Goal: Check status

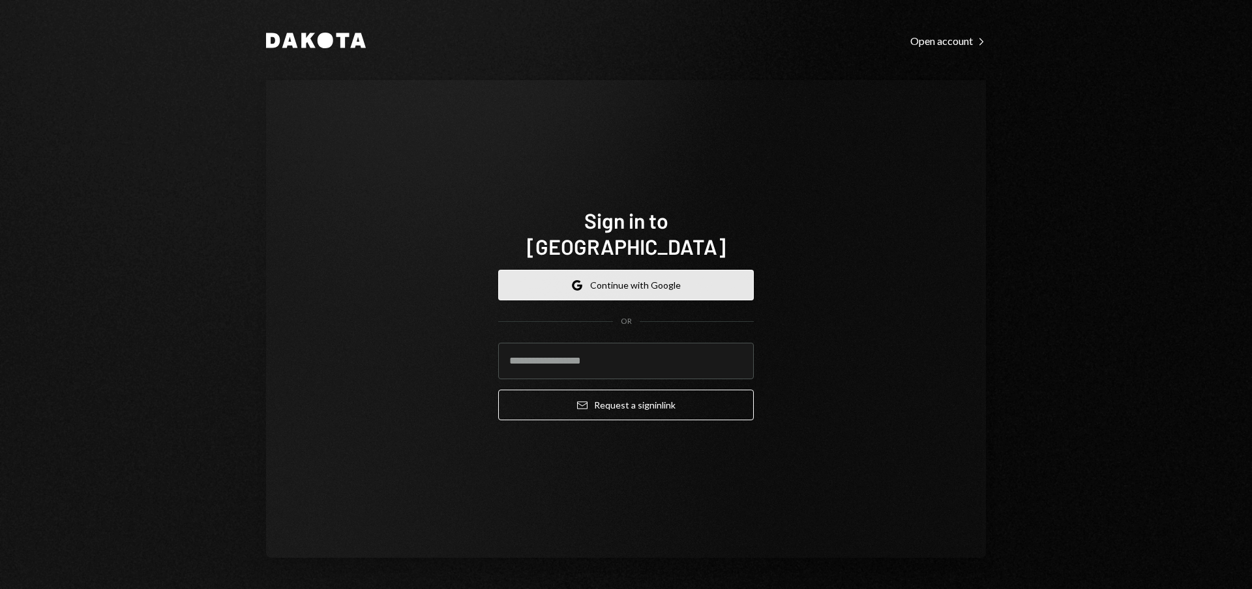
click at [662, 287] on button "Google Continue with Google" at bounding box center [626, 285] width 256 height 31
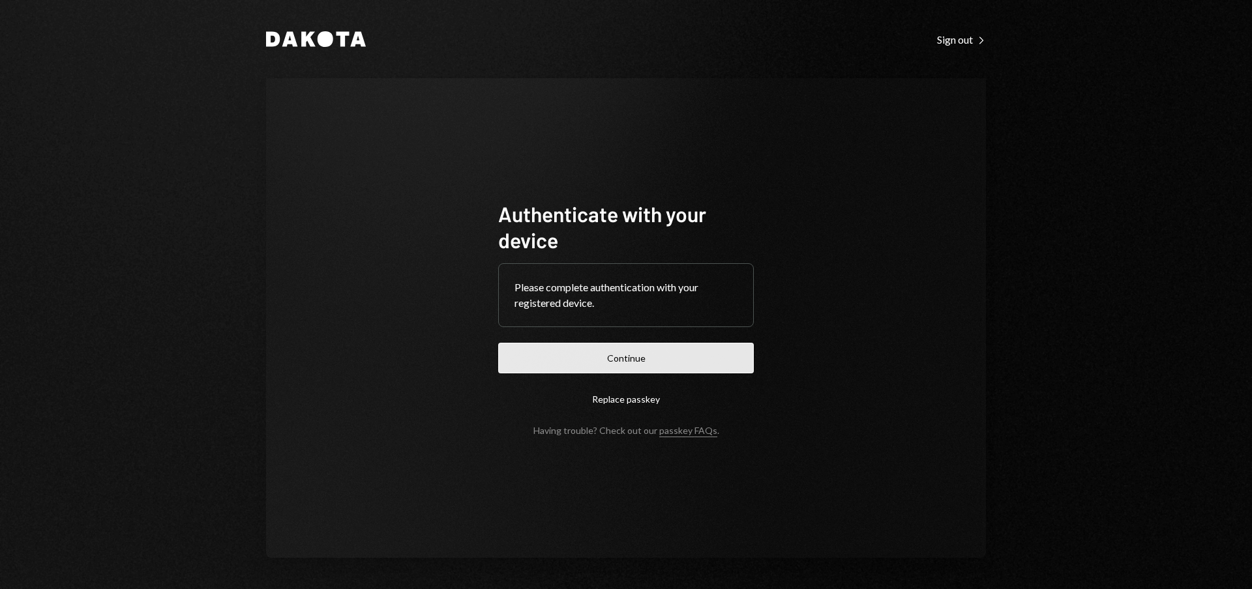
click at [621, 368] on button "Continue" at bounding box center [626, 358] width 256 height 31
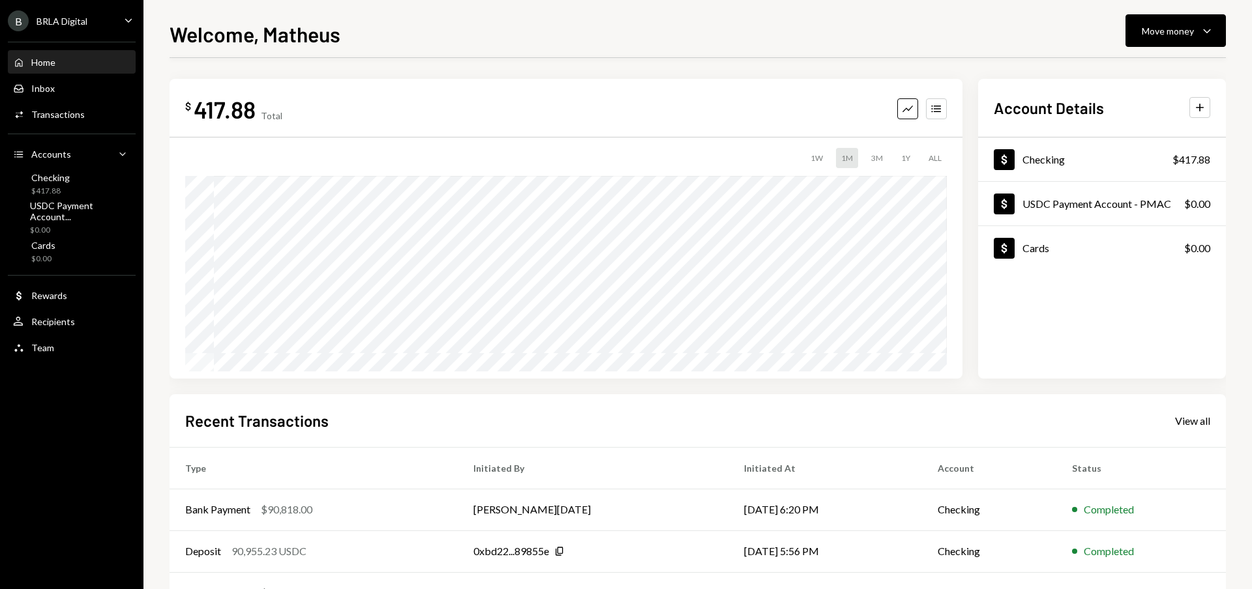
scroll to position [124, 0]
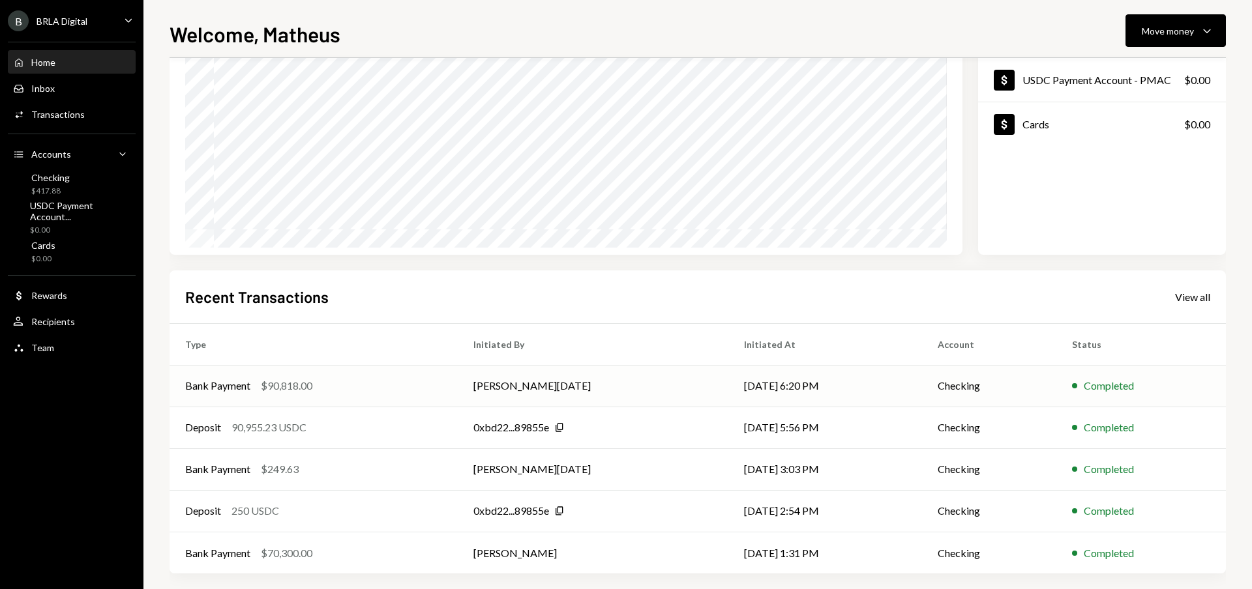
click at [369, 378] on div "Bank Payment $90,818.00" at bounding box center [313, 386] width 257 height 16
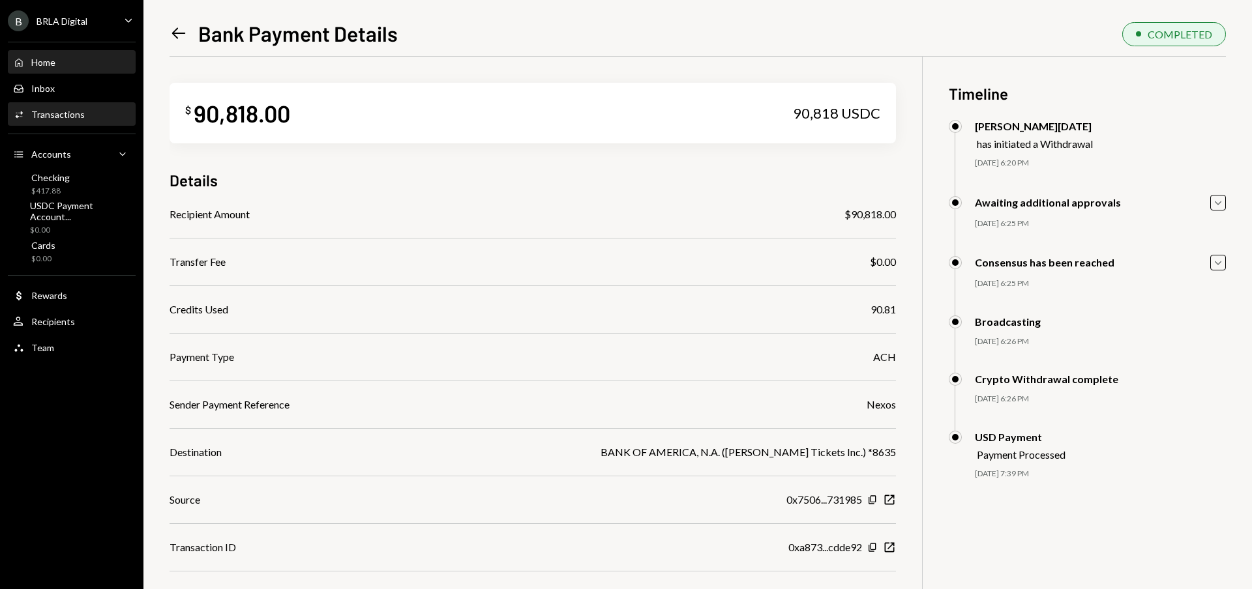
click at [72, 59] on div "Home Home" at bounding box center [71, 63] width 117 height 12
